Goal: Navigation & Orientation: Find specific page/section

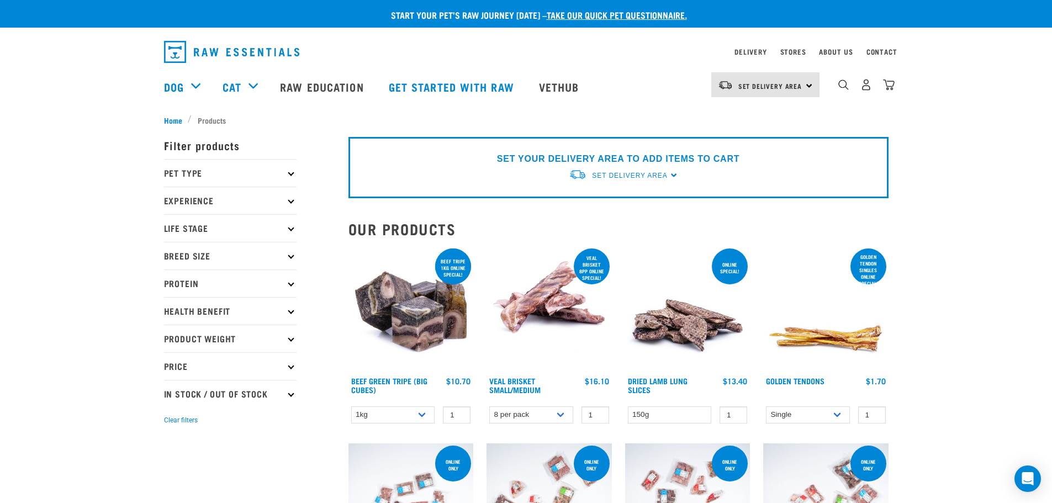
click at [292, 171] on icon at bounding box center [291, 173] width 6 height 6
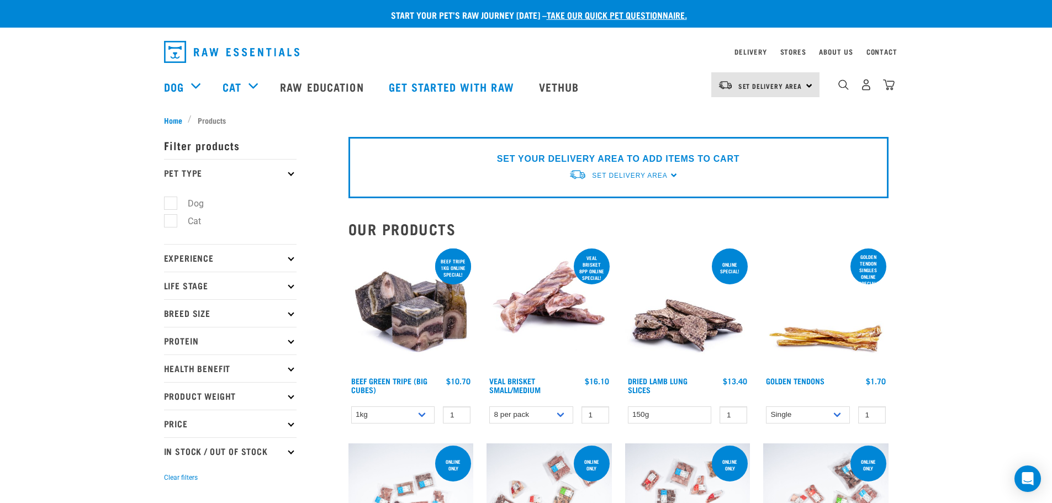
click at [172, 217] on label "Cat" at bounding box center [187, 221] width 35 height 14
click at [171, 217] on input "Cat" at bounding box center [167, 219] width 7 height 7
checkbox input "true"
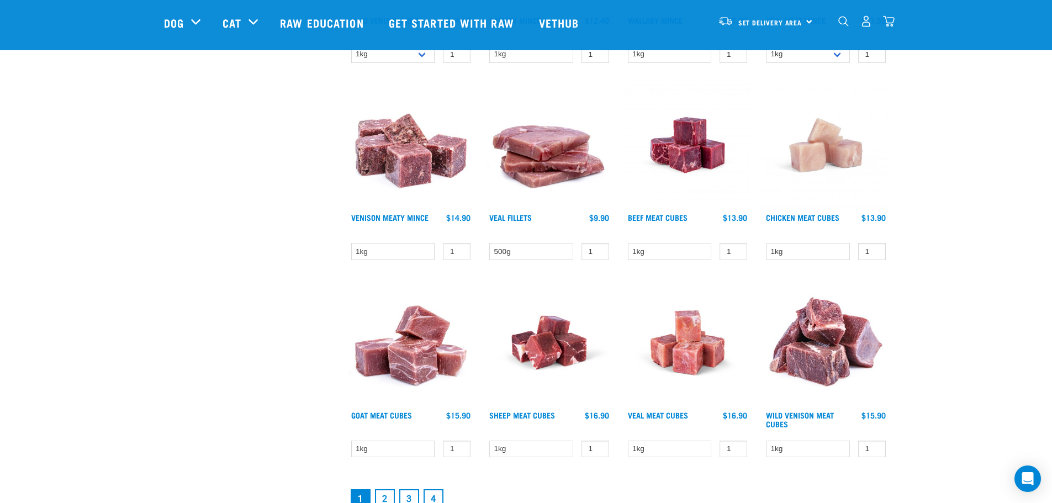
scroll to position [1436, 0]
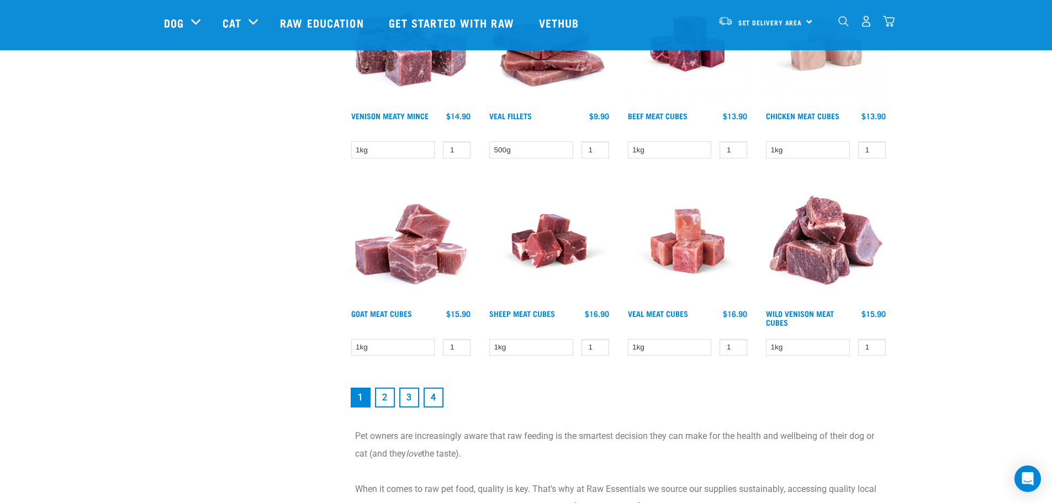
click at [385, 397] on link "2" at bounding box center [385, 398] width 20 height 20
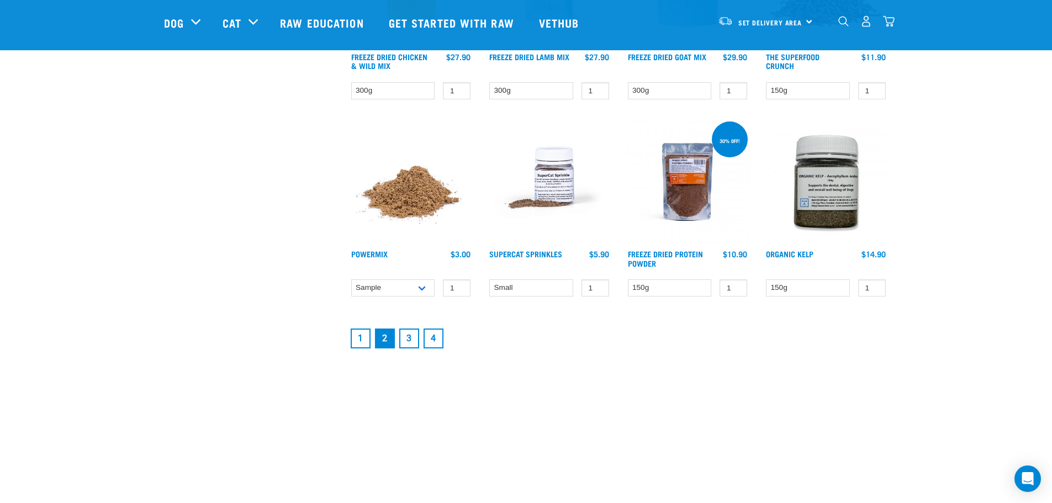
scroll to position [1436, 0]
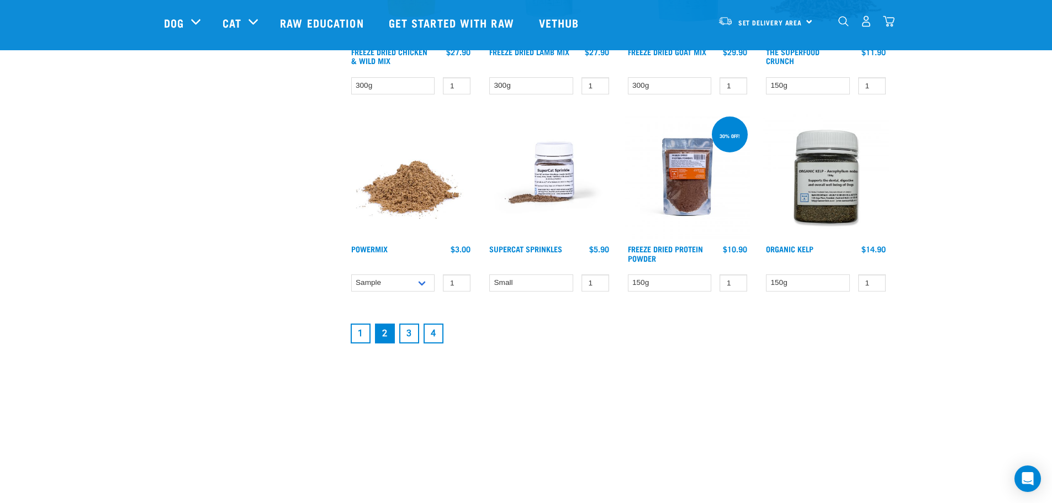
click at [409, 331] on link "3" at bounding box center [409, 334] width 20 height 20
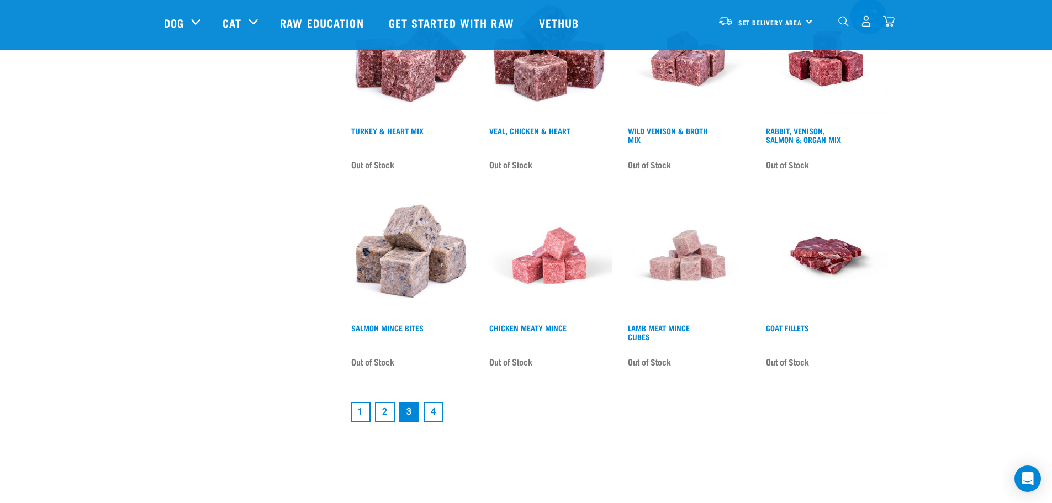
scroll to position [1381, 0]
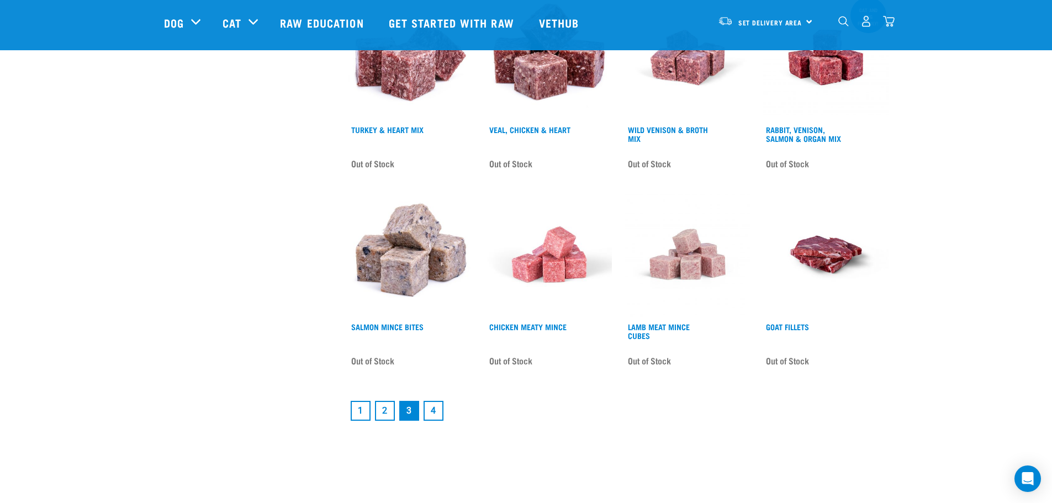
click at [439, 405] on link "4" at bounding box center [434, 411] width 20 height 20
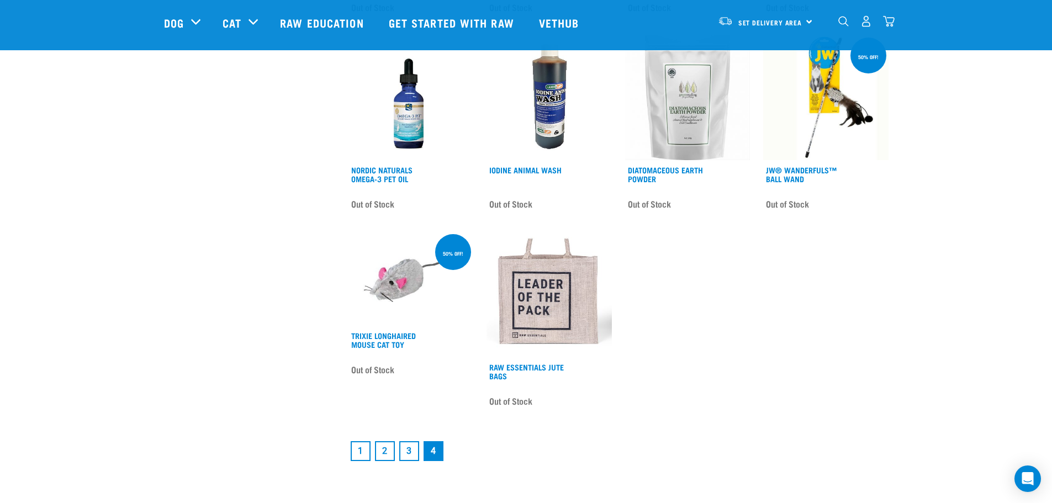
scroll to position [552, 0]
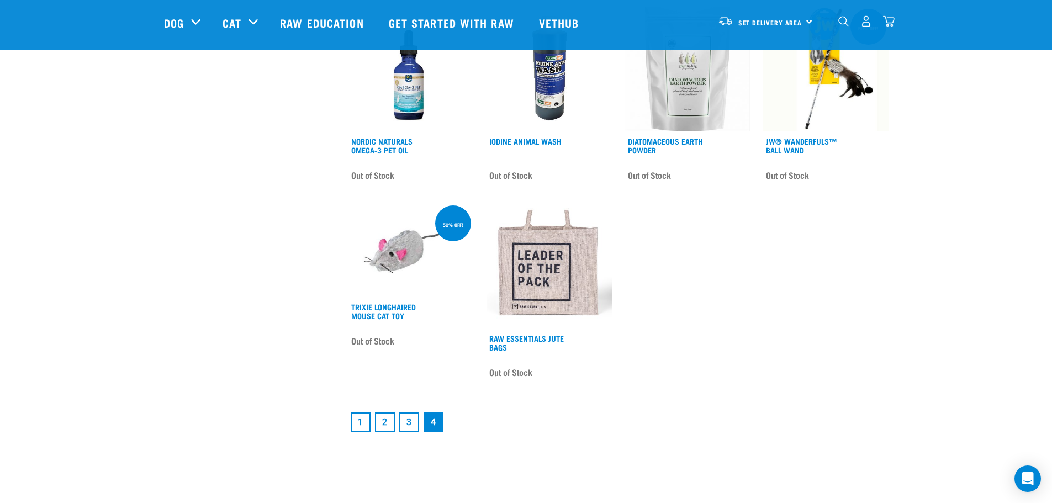
click at [364, 419] on link "1" at bounding box center [361, 423] width 20 height 20
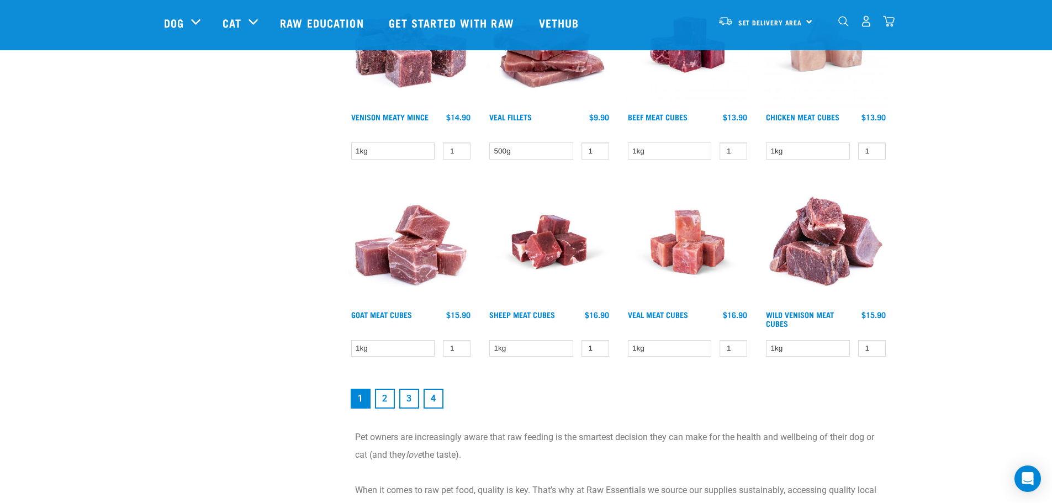
scroll to position [1436, 0]
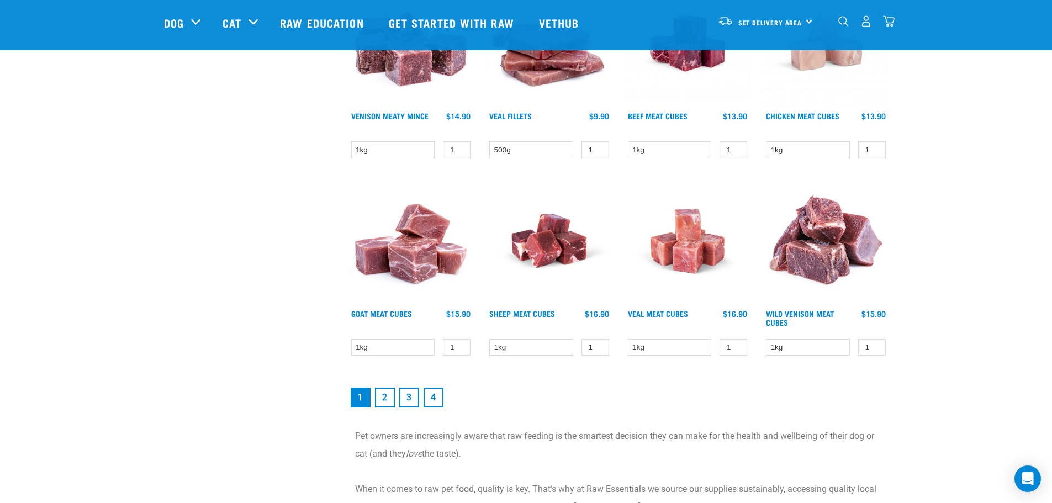
click at [385, 396] on link "2" at bounding box center [385, 398] width 20 height 20
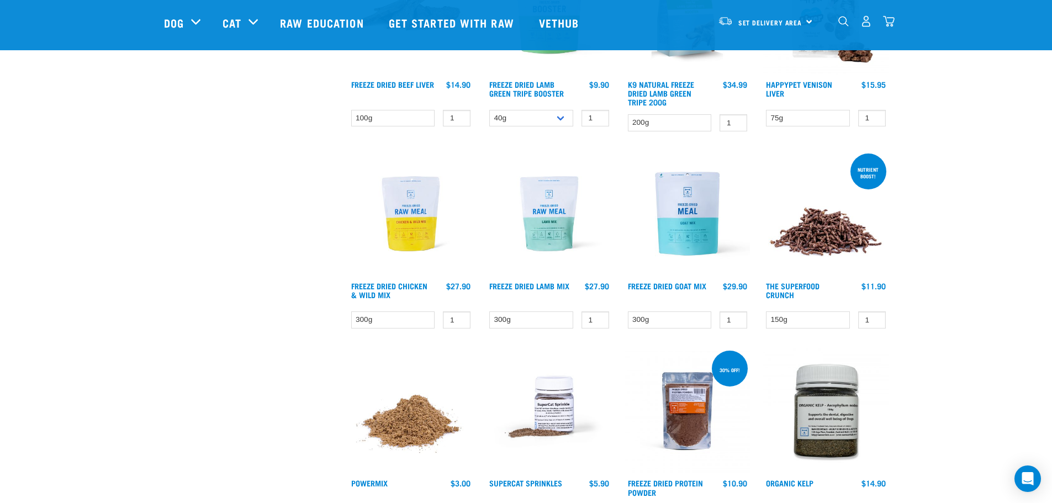
scroll to position [939, 0]
